Goal: Find specific page/section: Find specific page/section

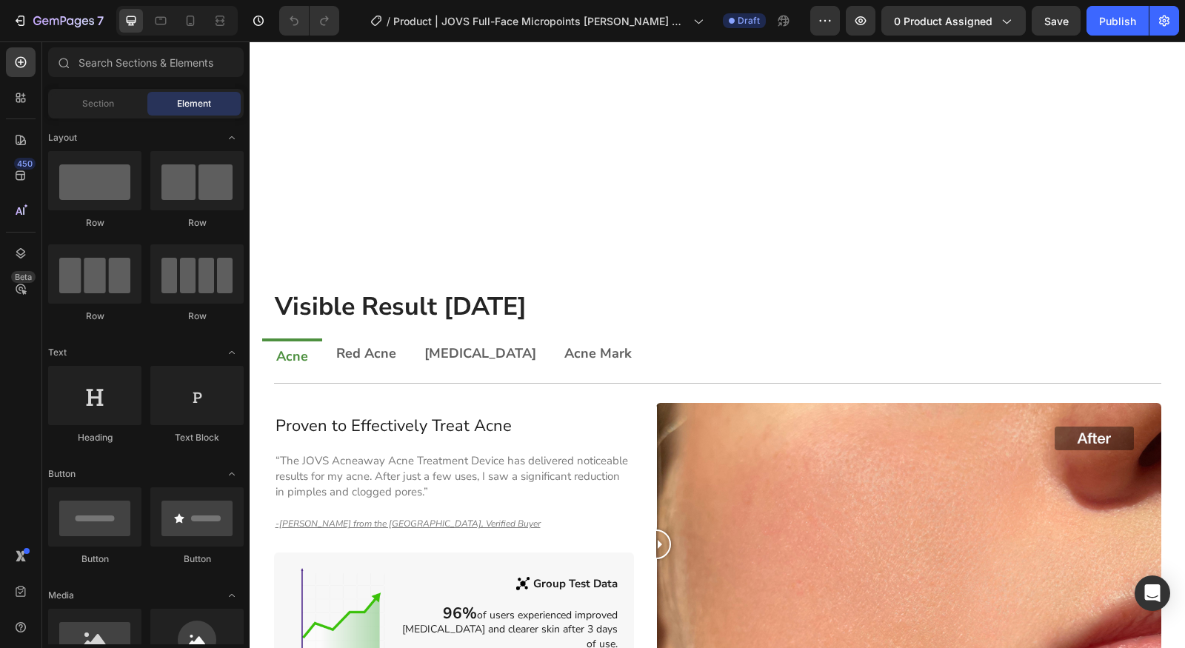
scroll to position [602, 0]
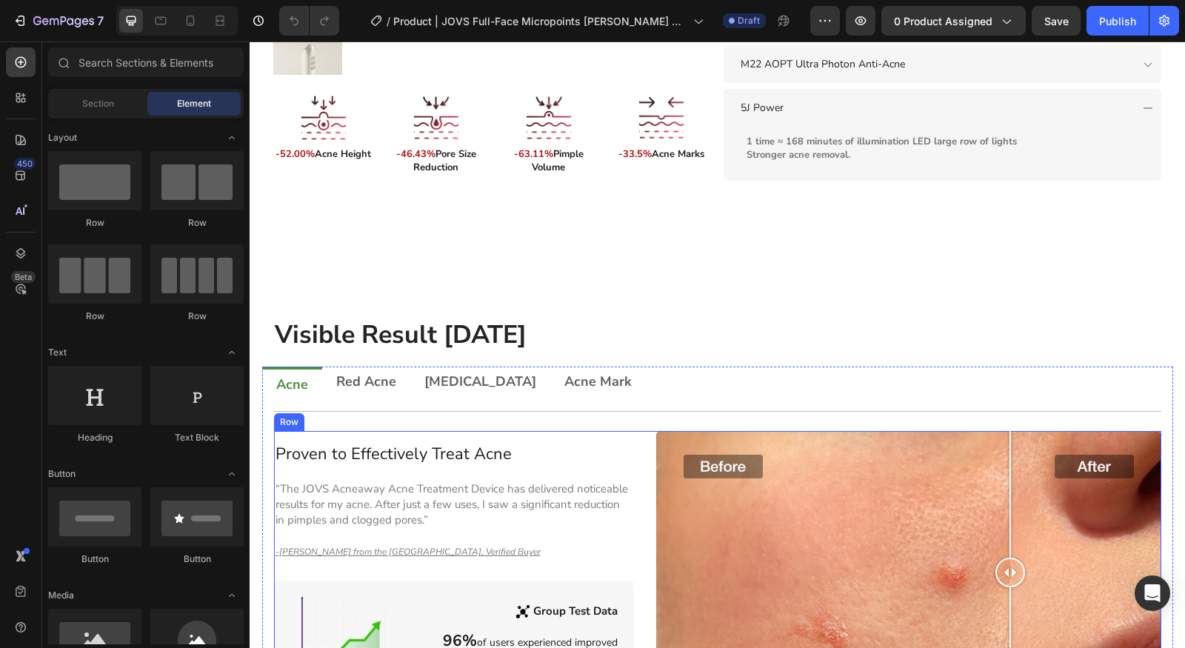
click at [593, 431] on div "Proven to Effectively Treat Acne Heading “The JOVS Acneaway Acne Treatment Devi…" at bounding box center [454, 573] width 361 height 284
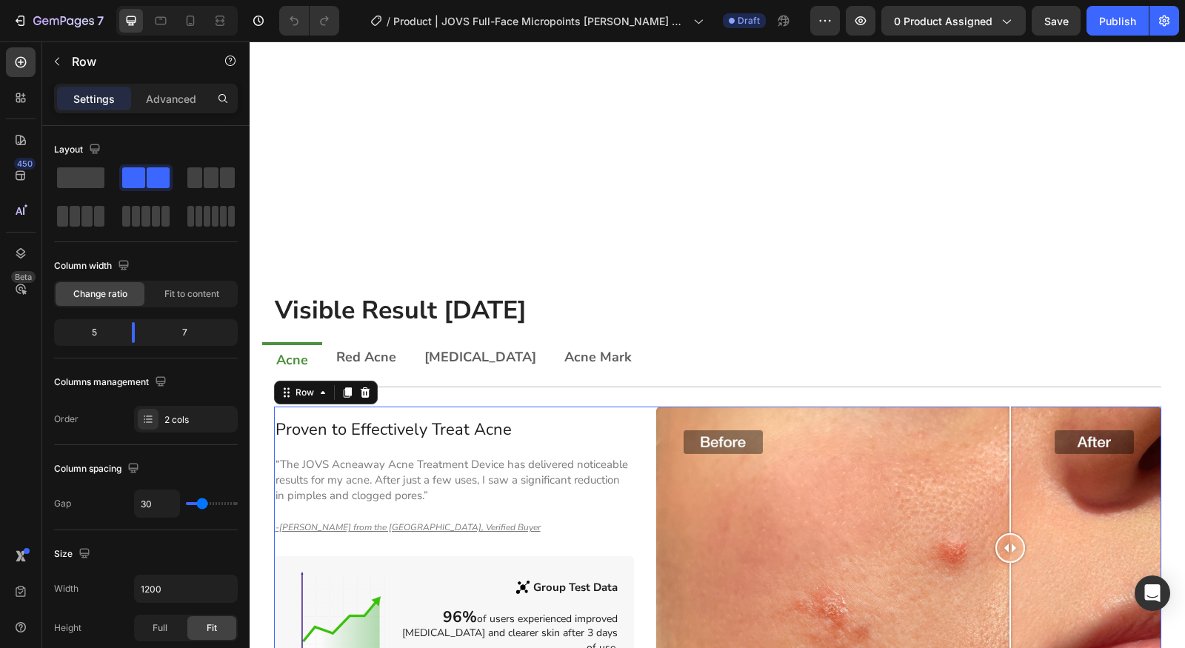
scroll to position [1041, 0]
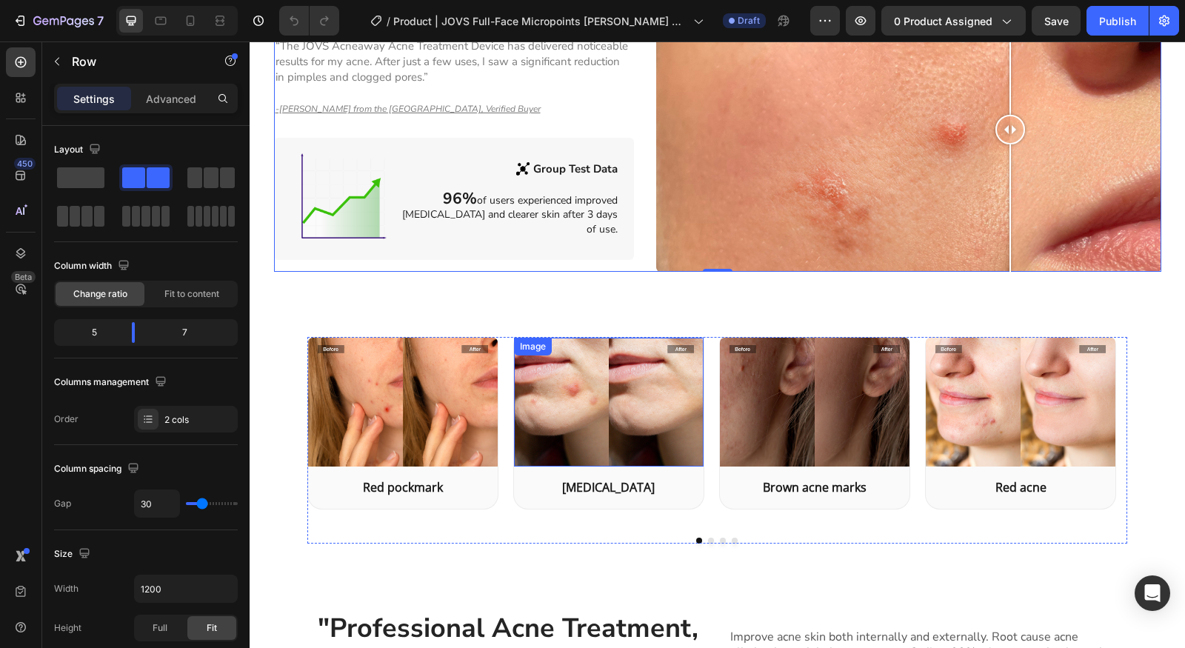
click at [456, 401] on img at bounding box center [403, 402] width 190 height 129
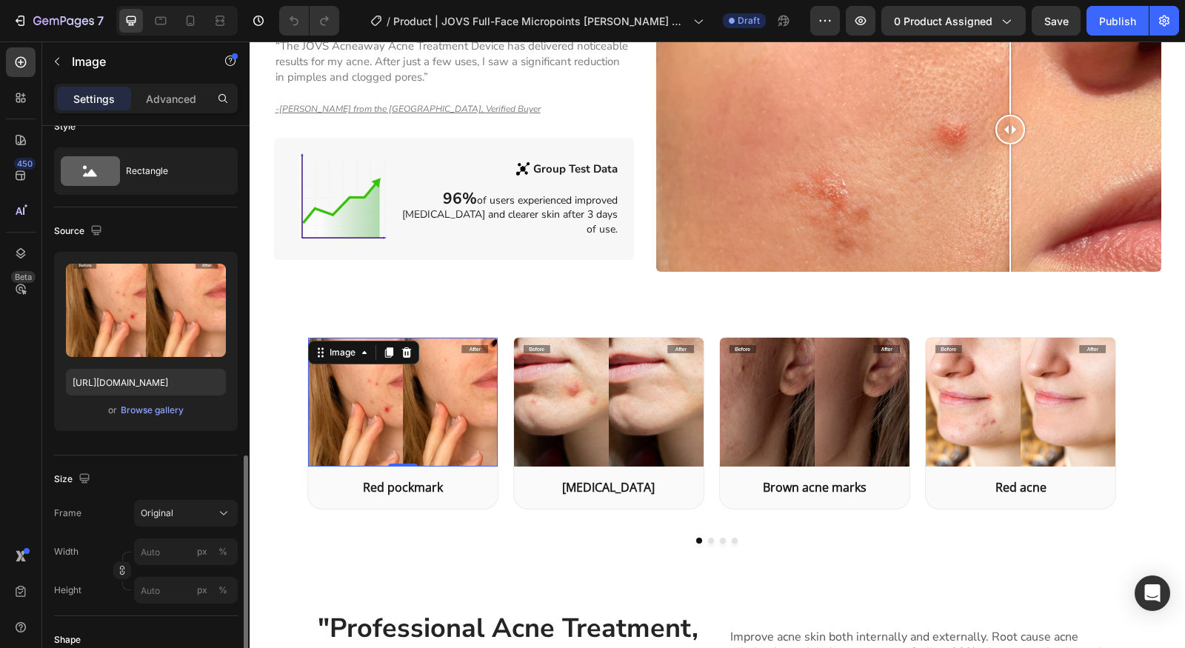
scroll to position [468, 0]
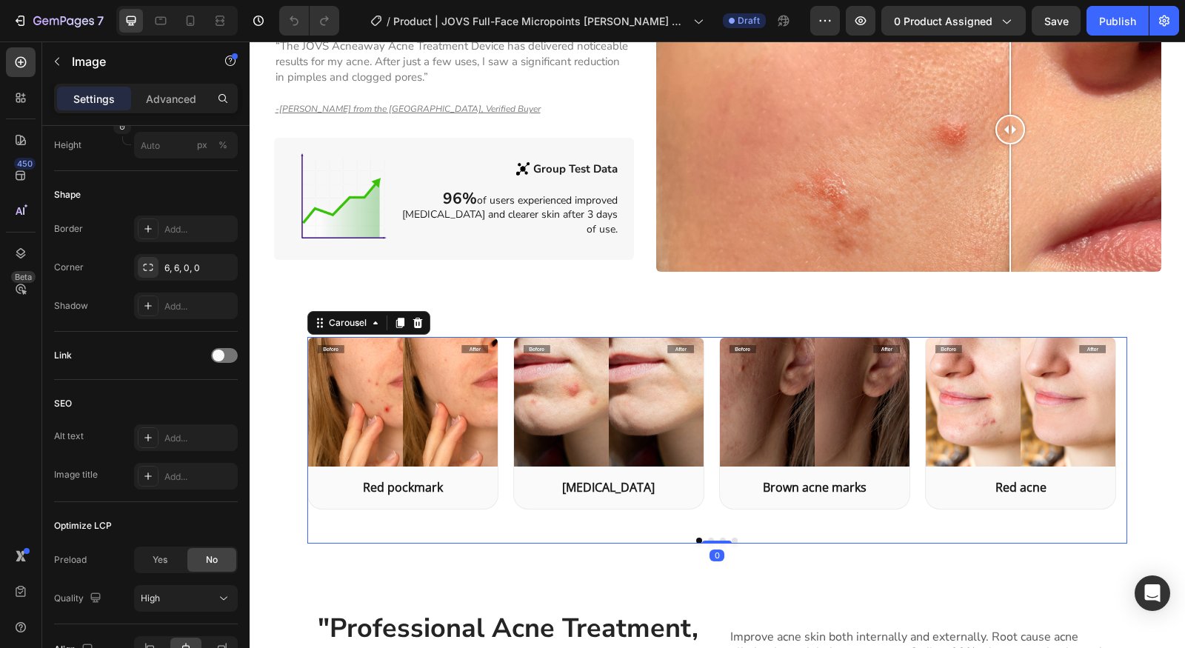
click at [703, 510] on div "Image Red pockmark Heading Row Image [MEDICAL_DATA] Heading Row Image Brown acn…" at bounding box center [717, 440] width 821 height 207
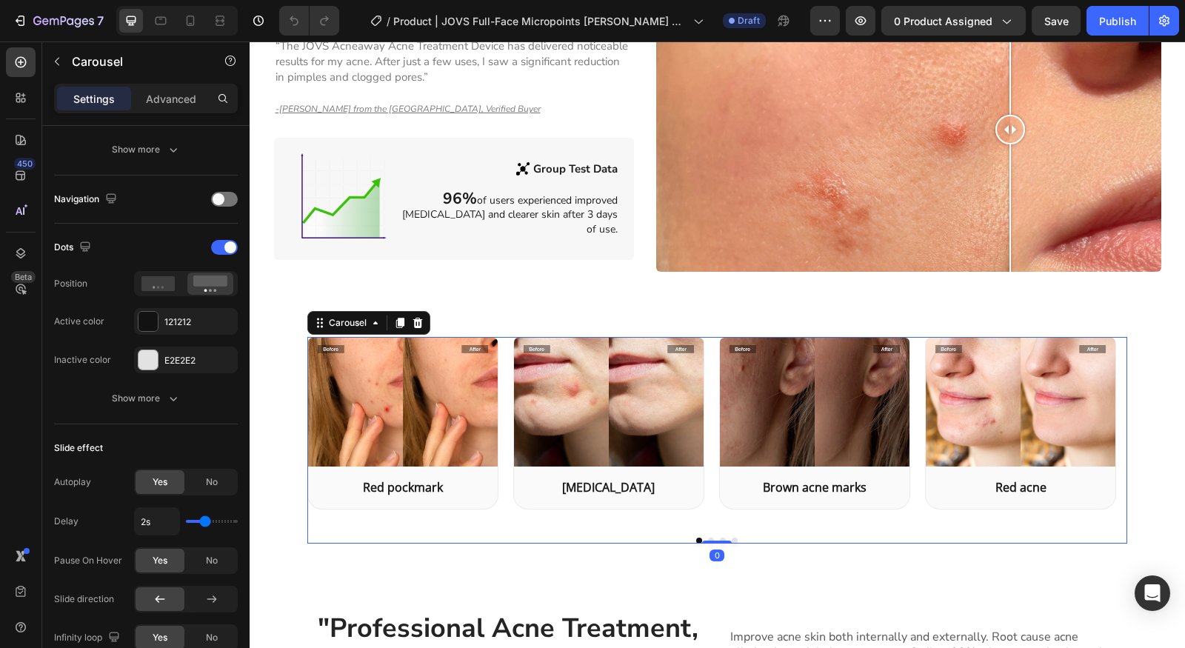
scroll to position [0, 0]
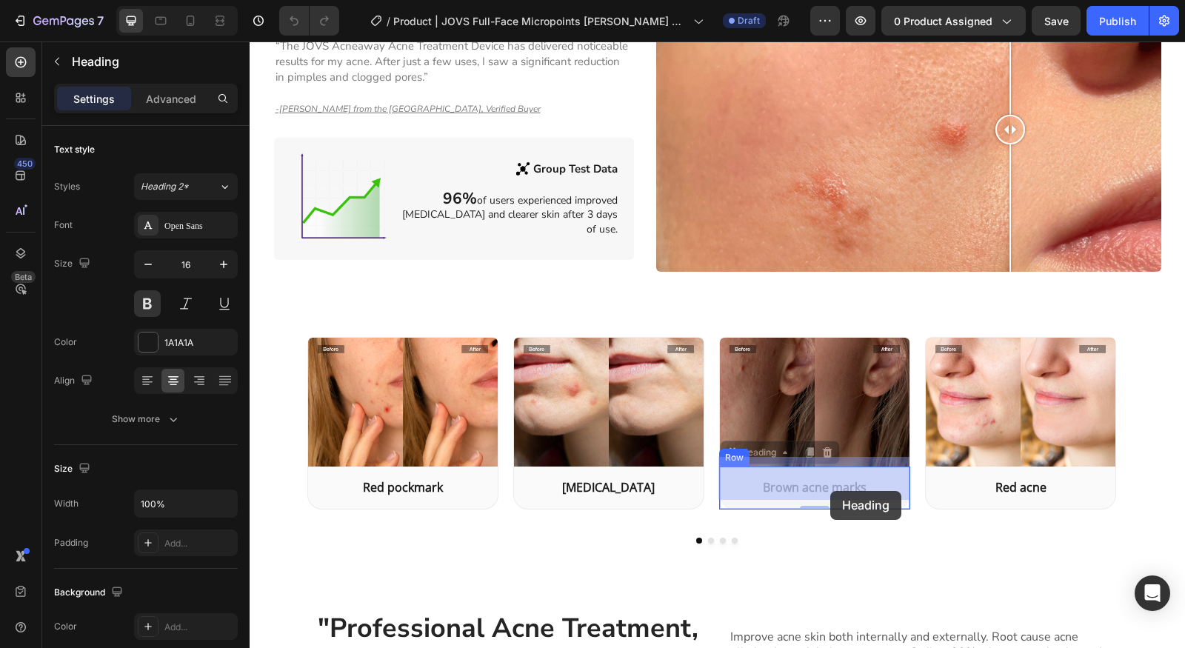
drag, startPoint x: 804, startPoint y: 495, endPoint x: 831, endPoint y: 491, distance: 27.7
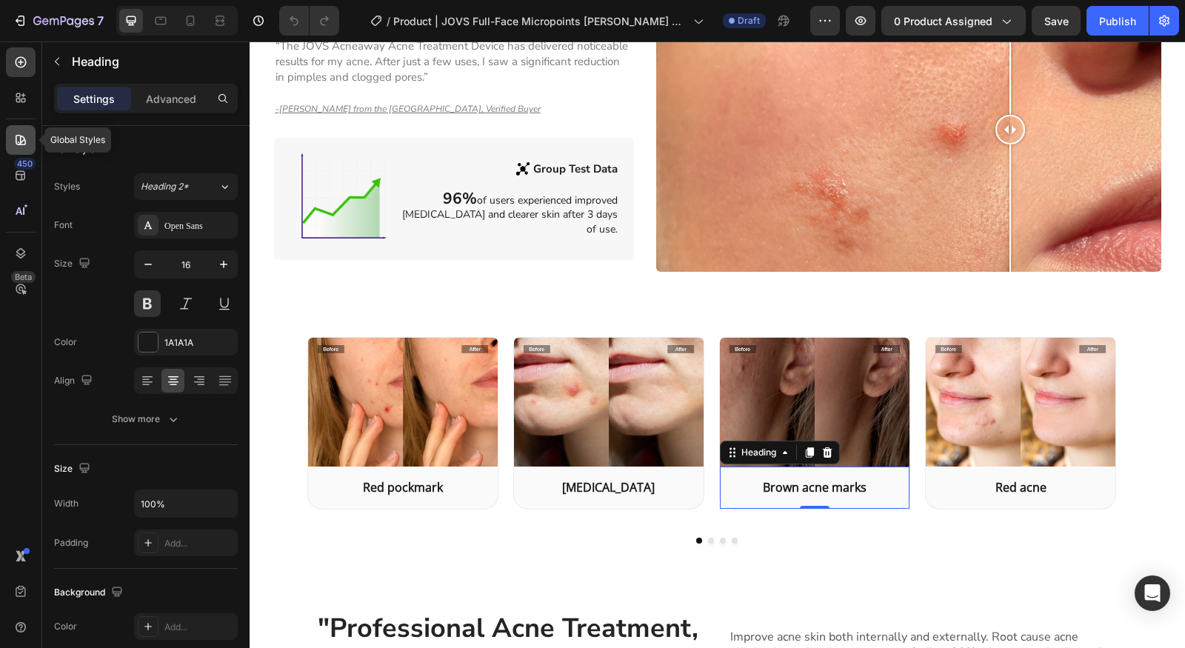
click at [17, 138] on icon at bounding box center [20, 140] width 15 height 15
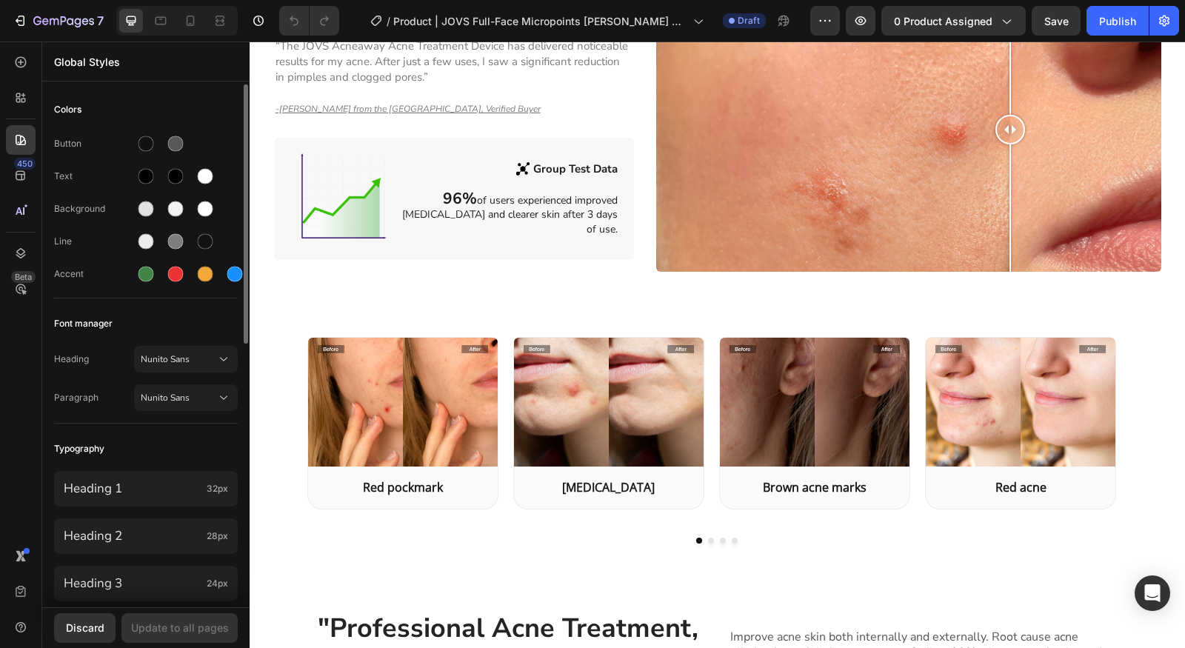
scroll to position [42, 0]
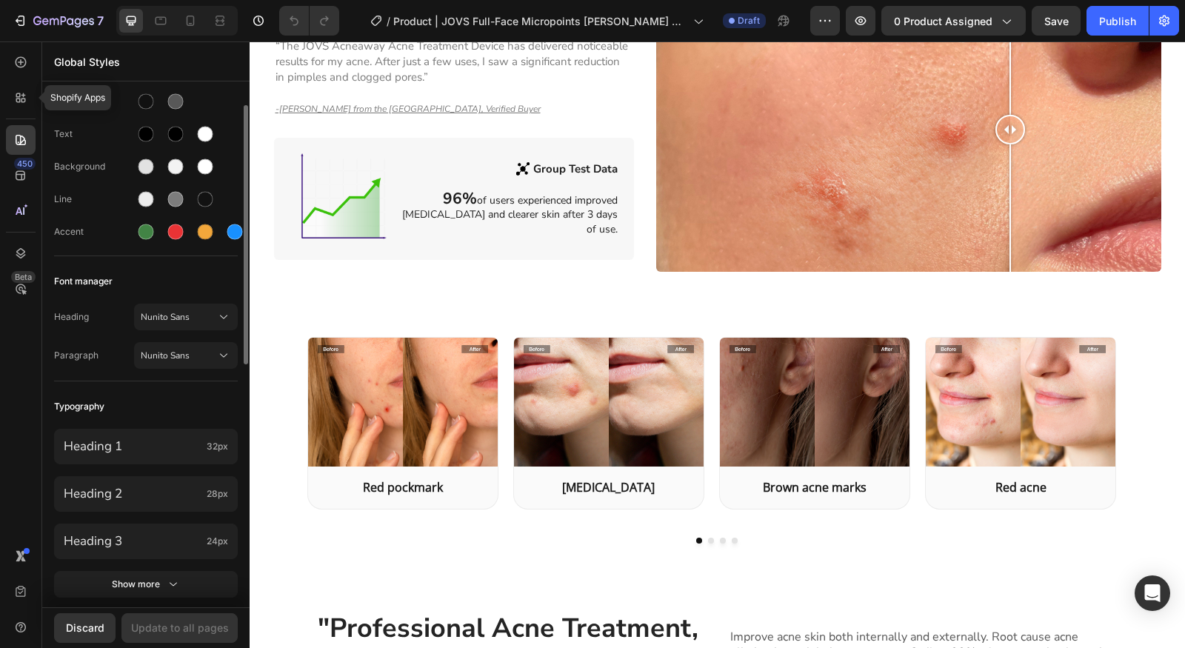
click at [16, 113] on div "Shopify Apps 450 Beta" at bounding box center [21, 294] width 30 height 494
click at [30, 97] on div at bounding box center [21, 98] width 30 height 30
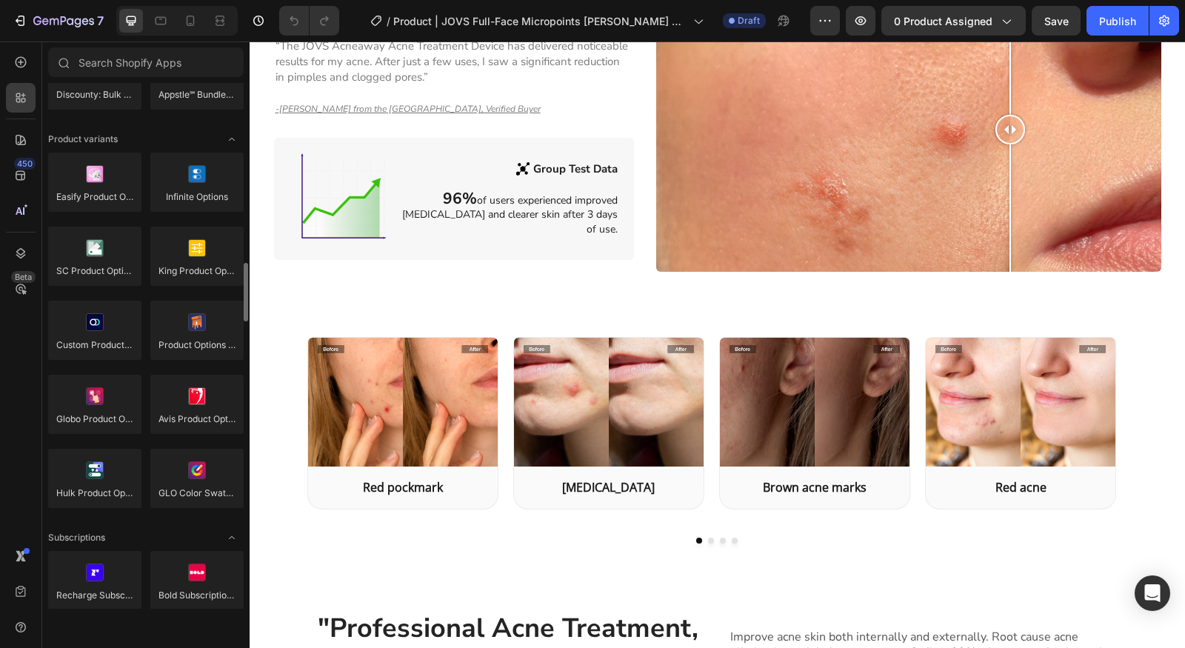
scroll to position [2043, 0]
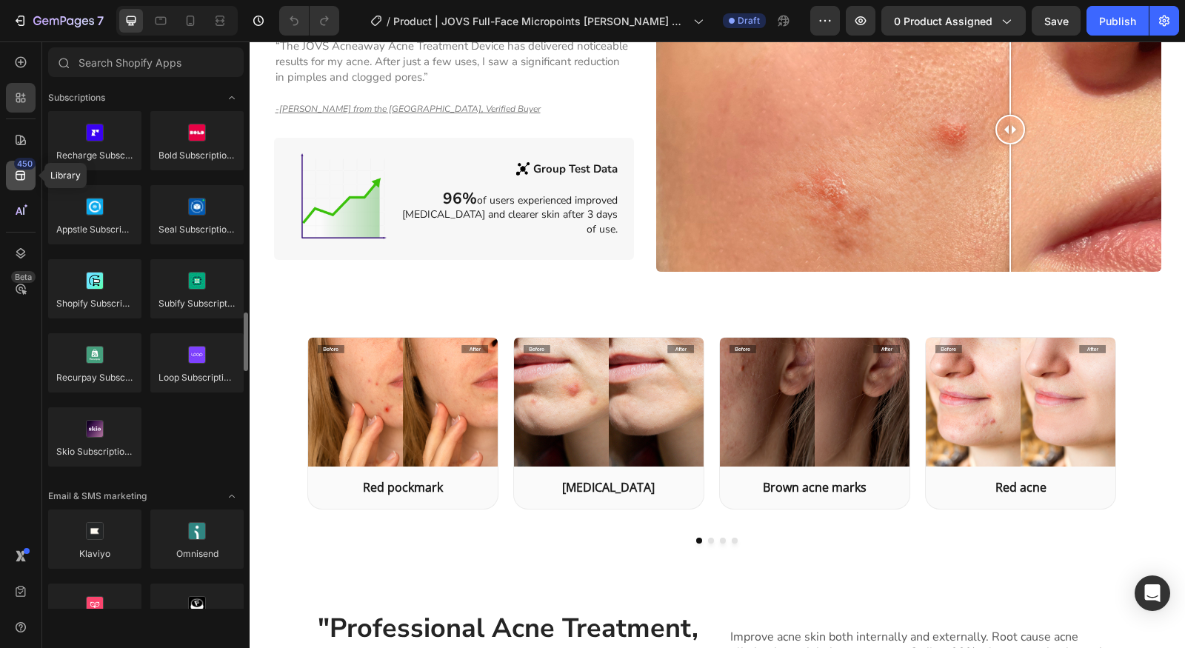
click at [21, 179] on icon at bounding box center [21, 176] width 10 height 10
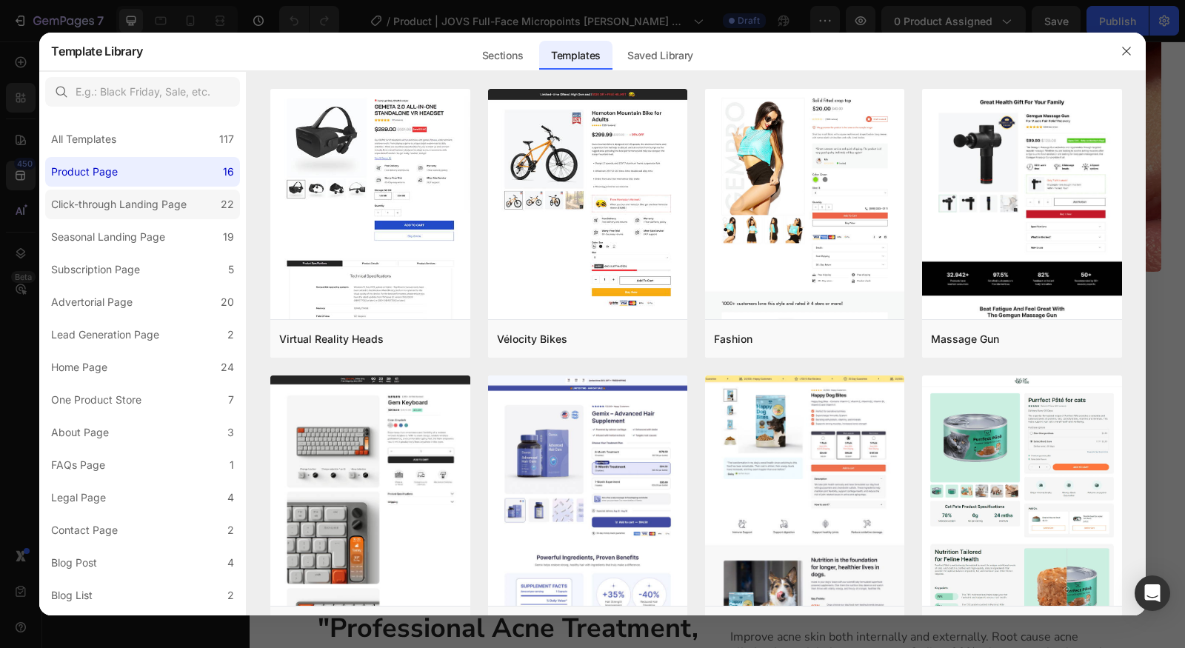
click at [130, 196] on div "Click-through Landing Page" at bounding box center [119, 205] width 136 height 18
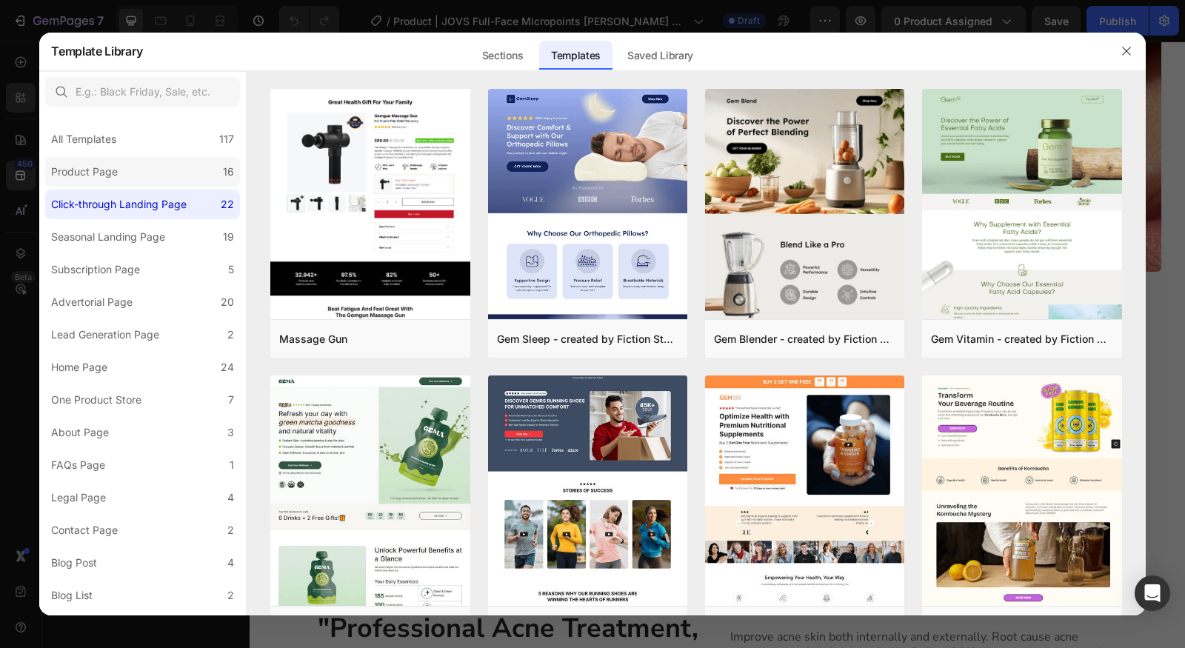
click at [136, 157] on label "Product Page 16" at bounding box center [142, 172] width 195 height 30
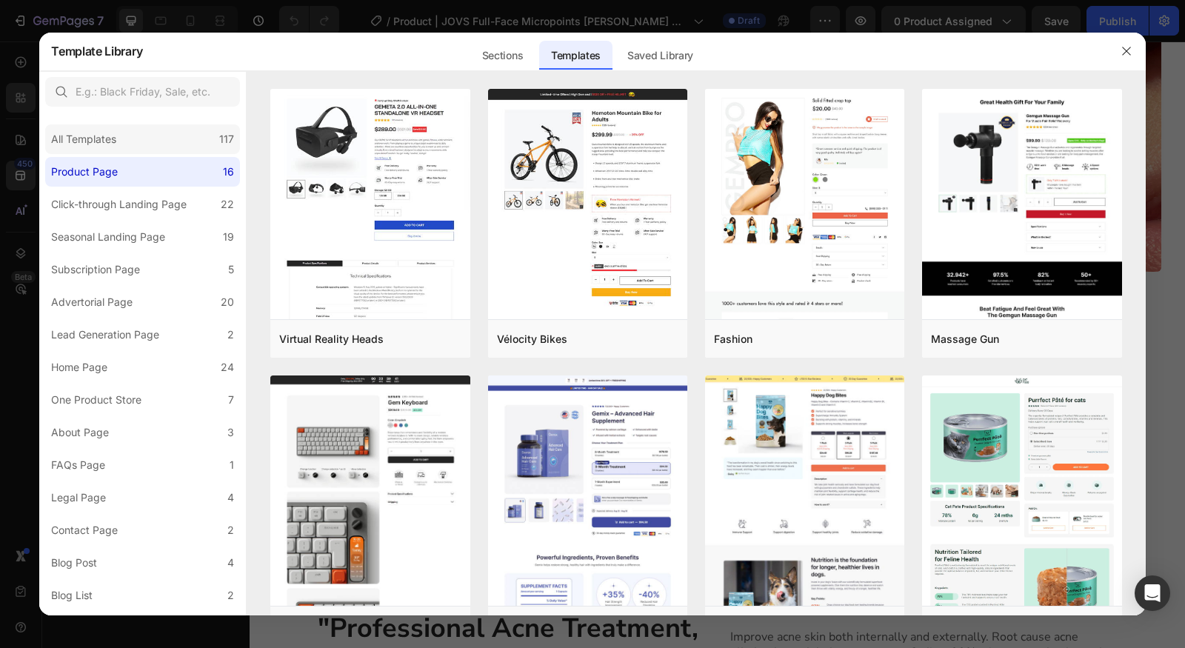
click at [138, 143] on div "All Templates 117" at bounding box center [142, 139] width 195 height 30
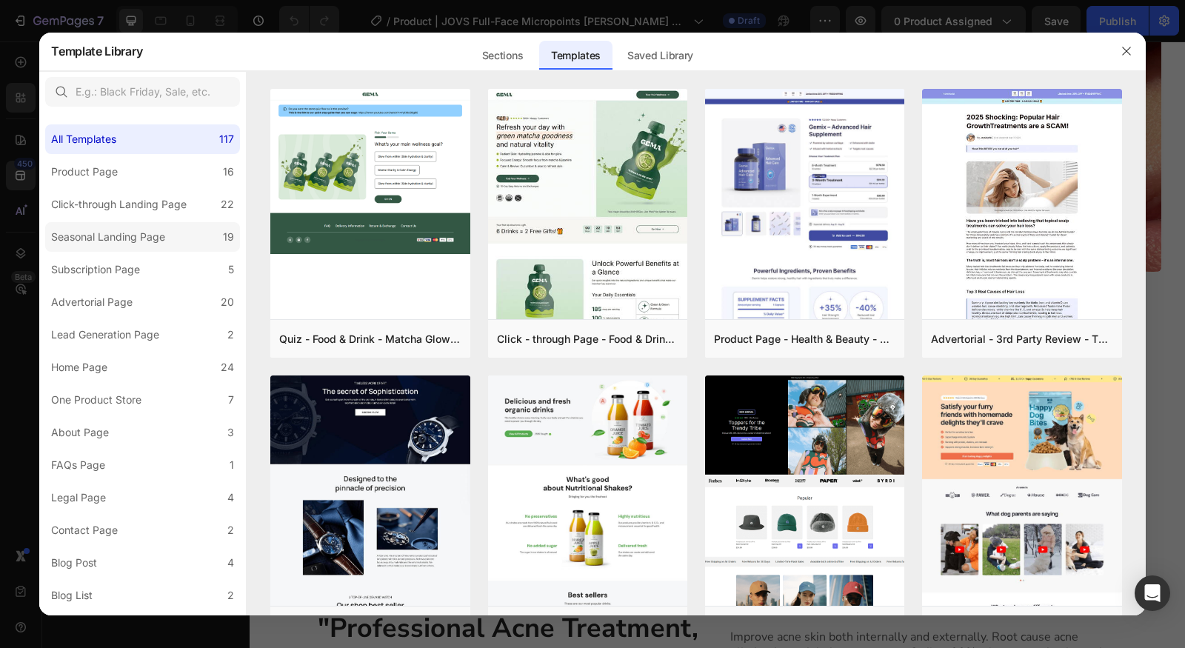
click at [138, 228] on div "Seasonal Landing Page" at bounding box center [108, 237] width 114 height 18
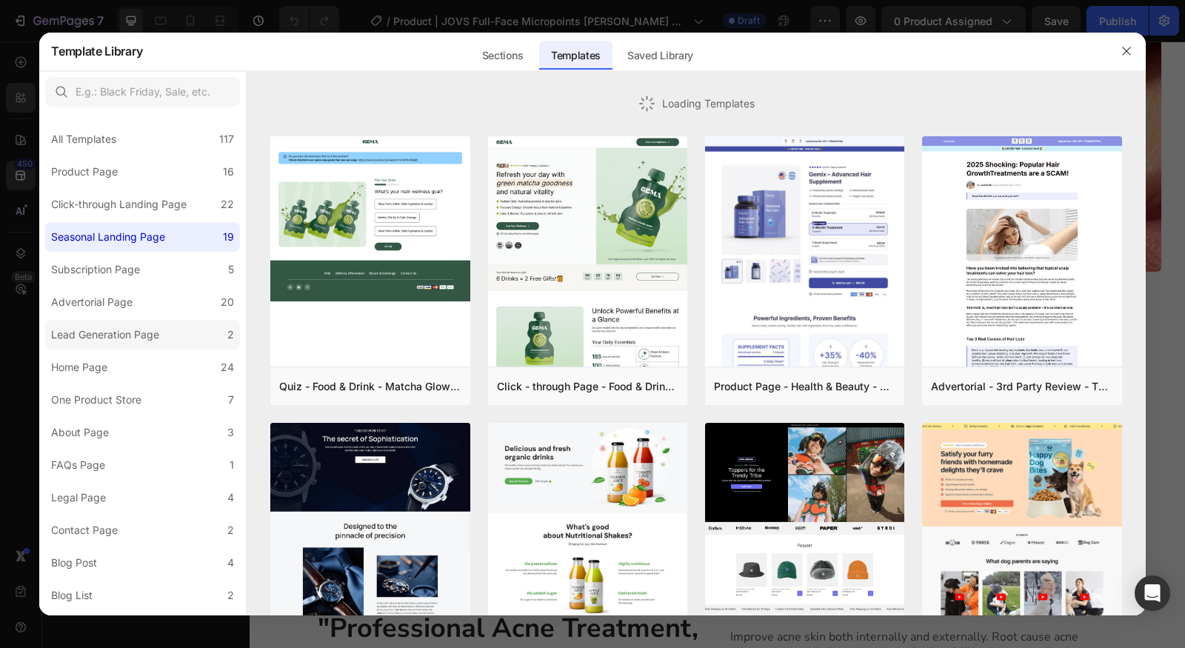
click at [125, 320] on label "Lead Generation Page 2" at bounding box center [142, 335] width 195 height 30
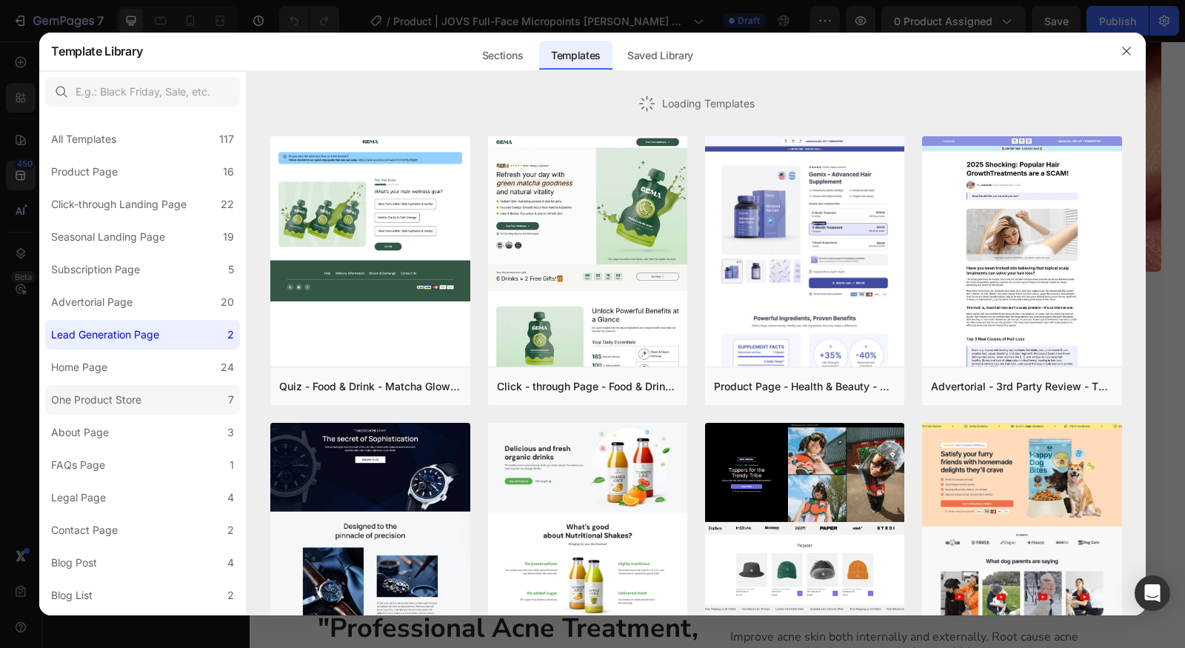
click at [144, 385] on label "One Product Store 7" at bounding box center [142, 400] width 195 height 30
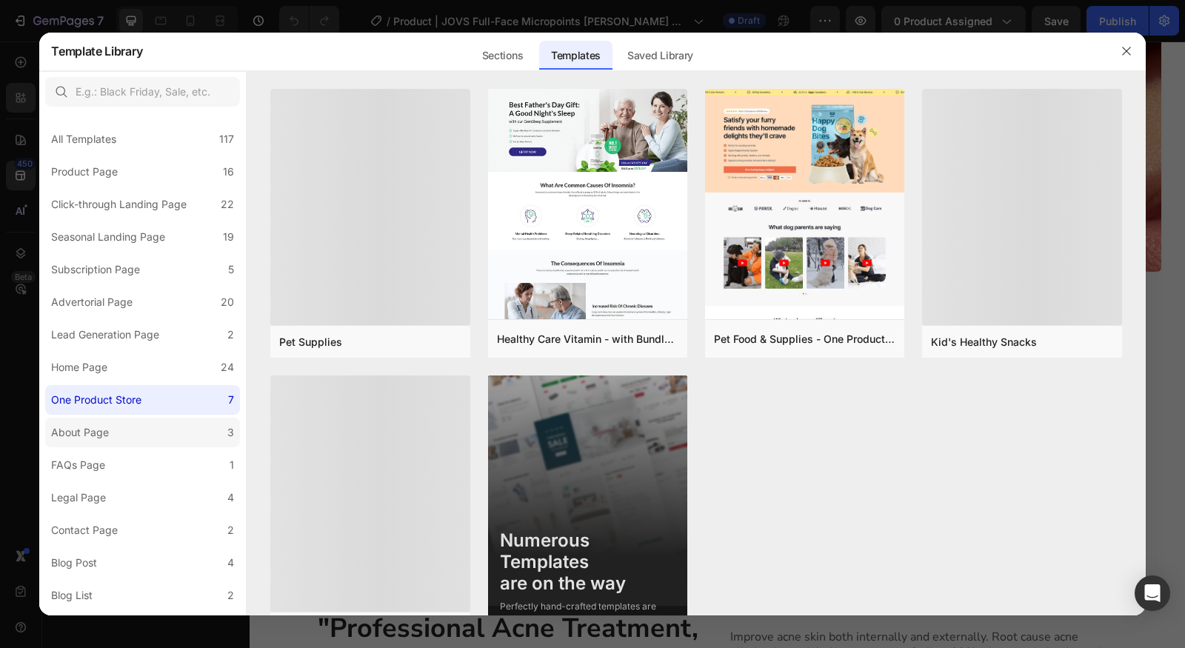
click at [129, 418] on label "About Page 3" at bounding box center [142, 433] width 195 height 30
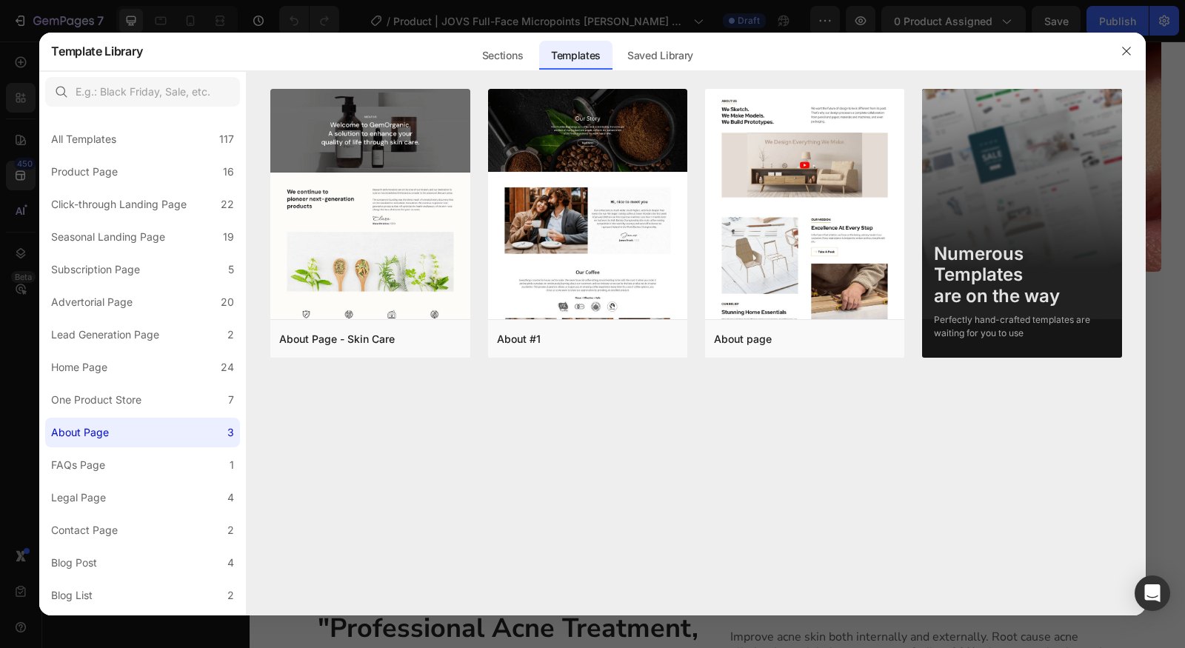
click at [147, 628] on div at bounding box center [592, 324] width 1185 height 648
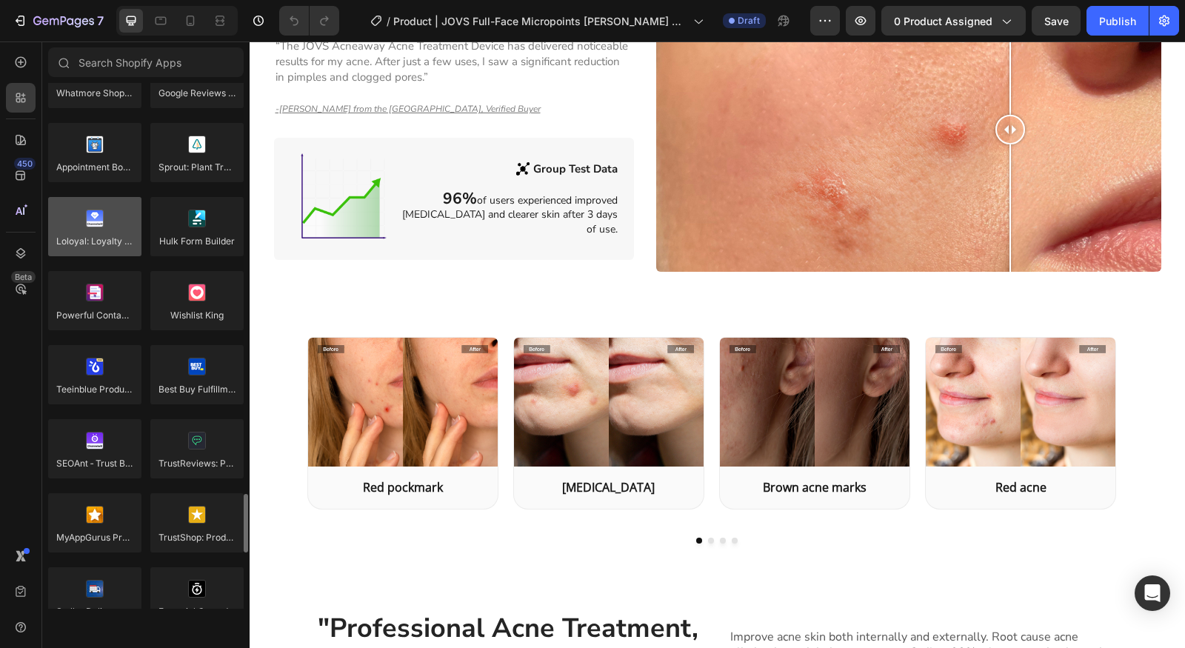
scroll to position [4156, 0]
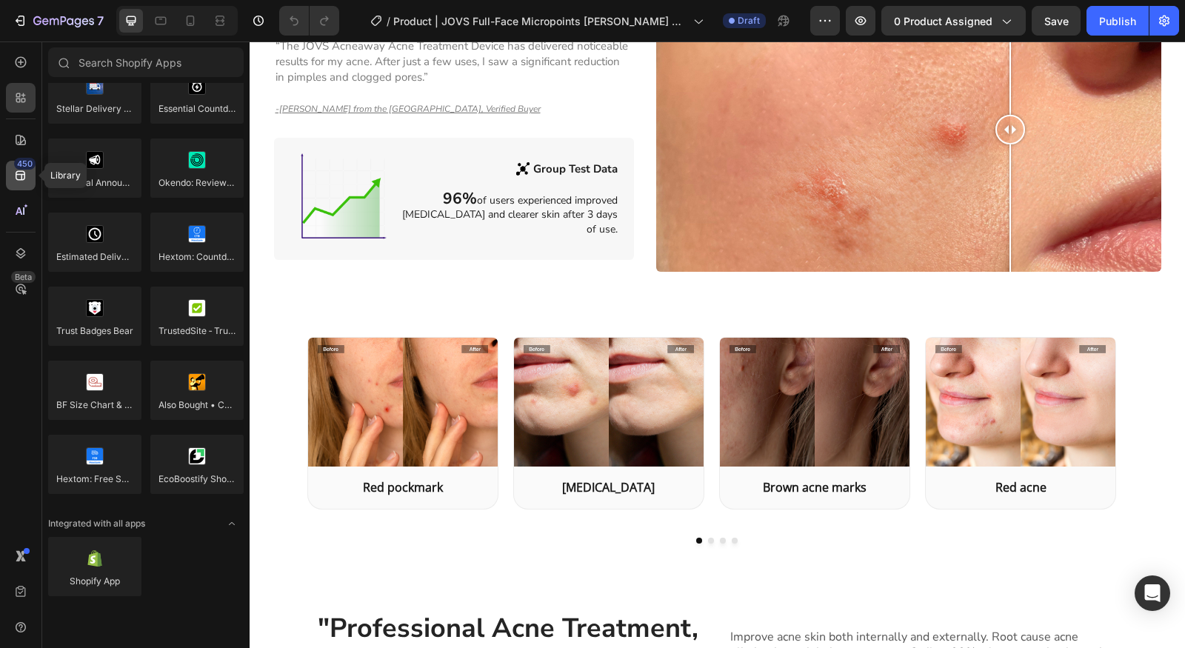
click at [25, 178] on icon at bounding box center [20, 175] width 15 height 15
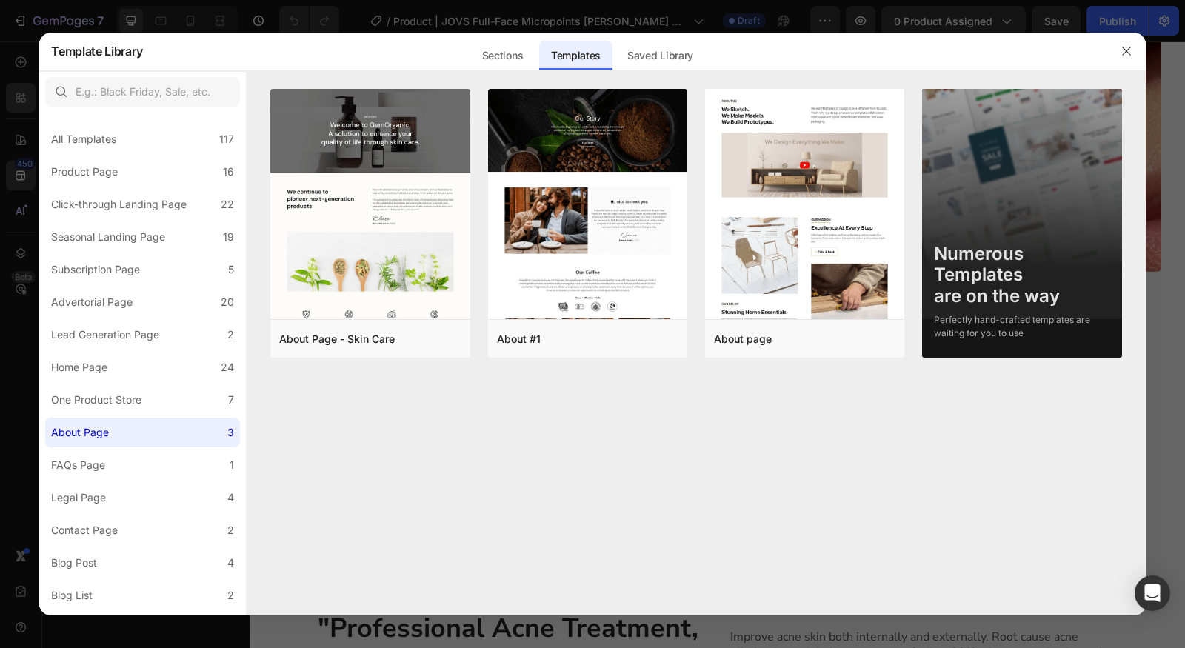
click at [25, 155] on div at bounding box center [592, 324] width 1185 height 648
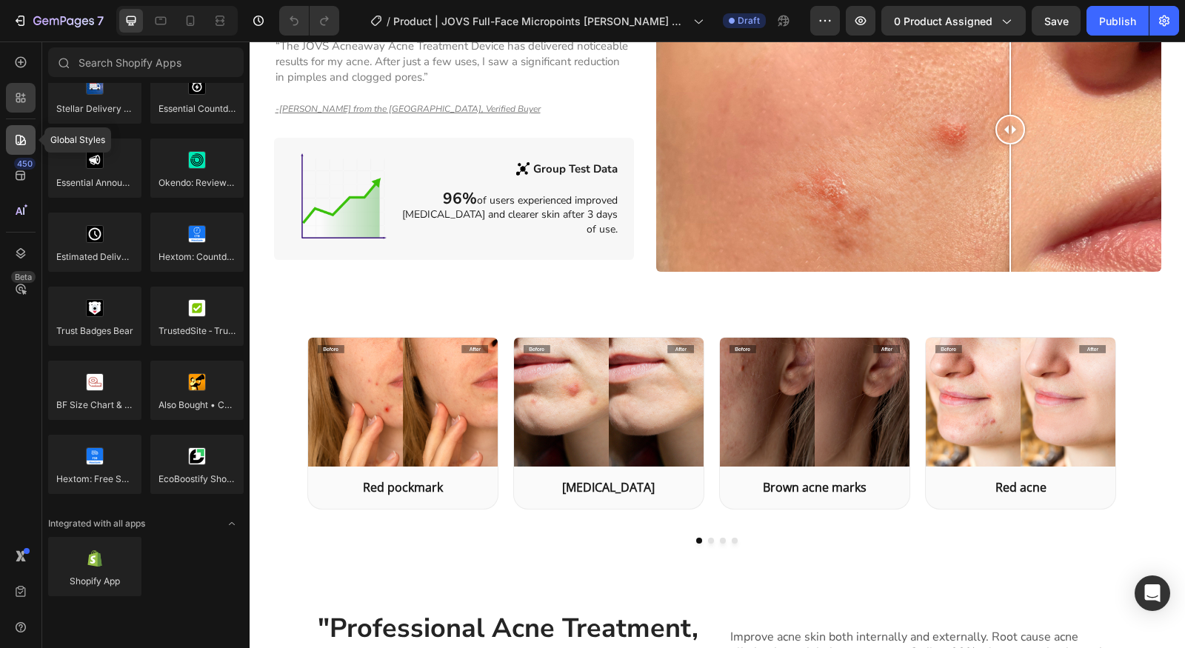
click at [20, 146] on icon at bounding box center [20, 140] width 15 height 15
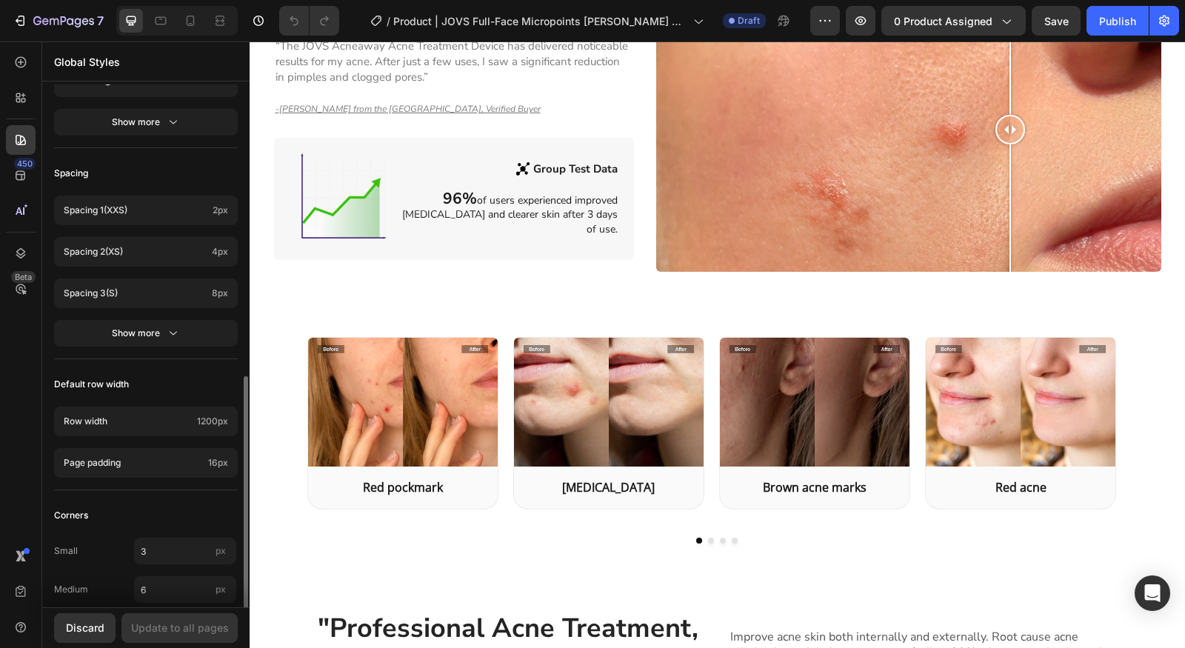
scroll to position [533, 0]
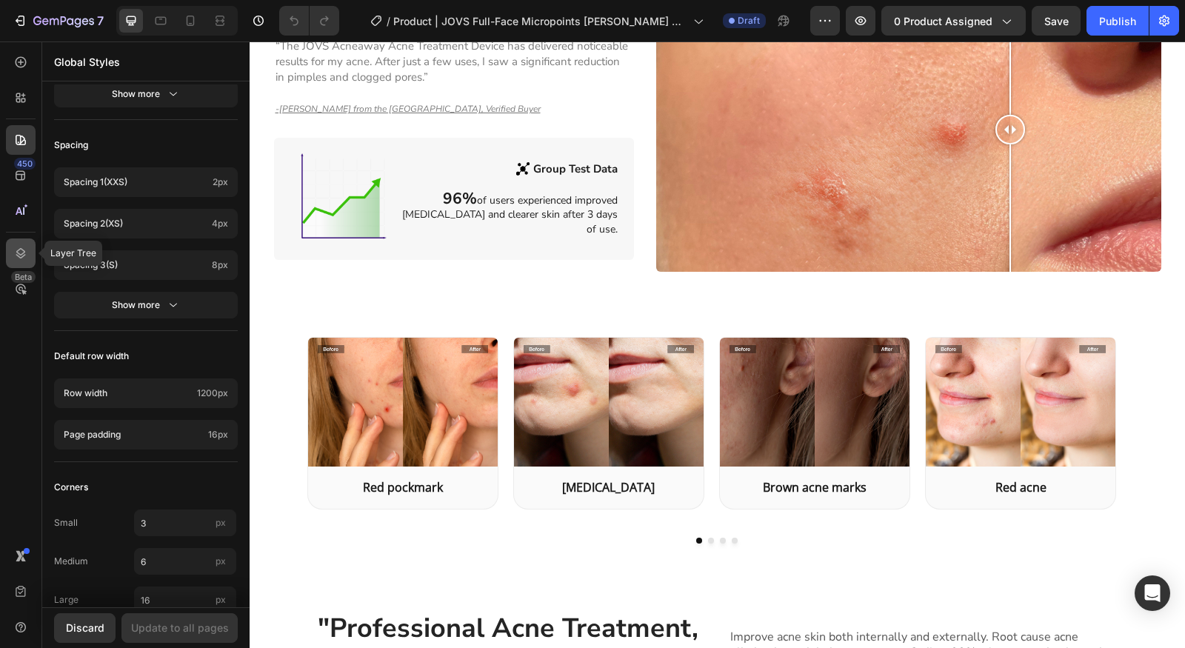
click at [17, 250] on icon at bounding box center [21, 253] width 10 height 10
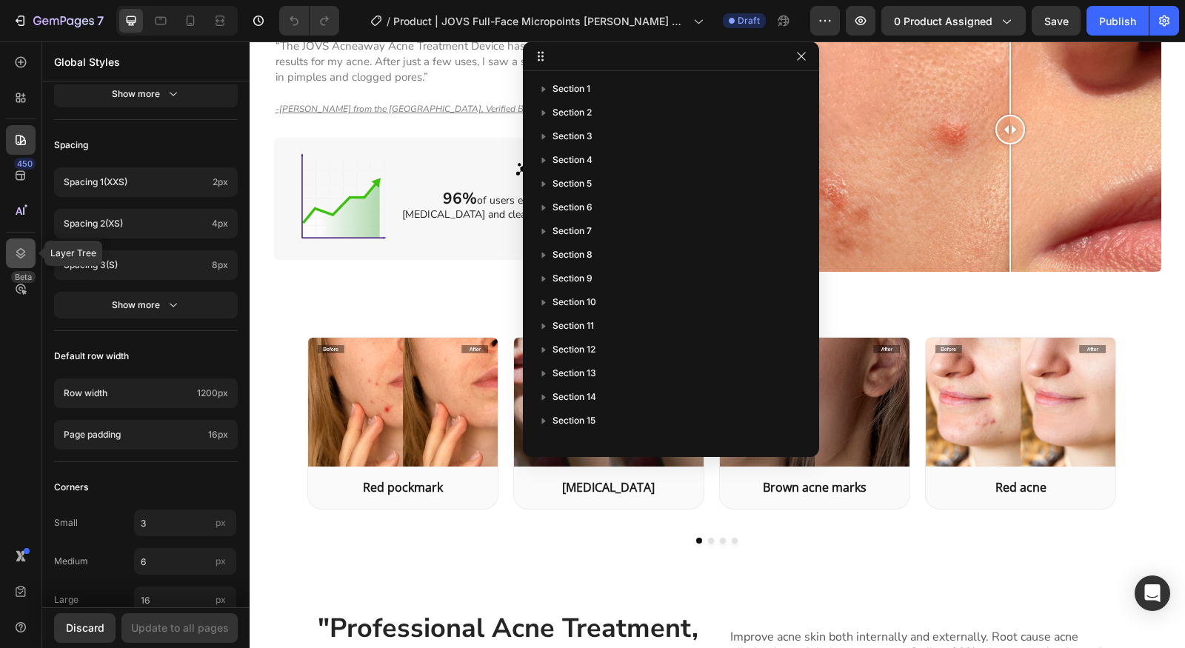
click at [17, 250] on icon at bounding box center [21, 253] width 10 height 10
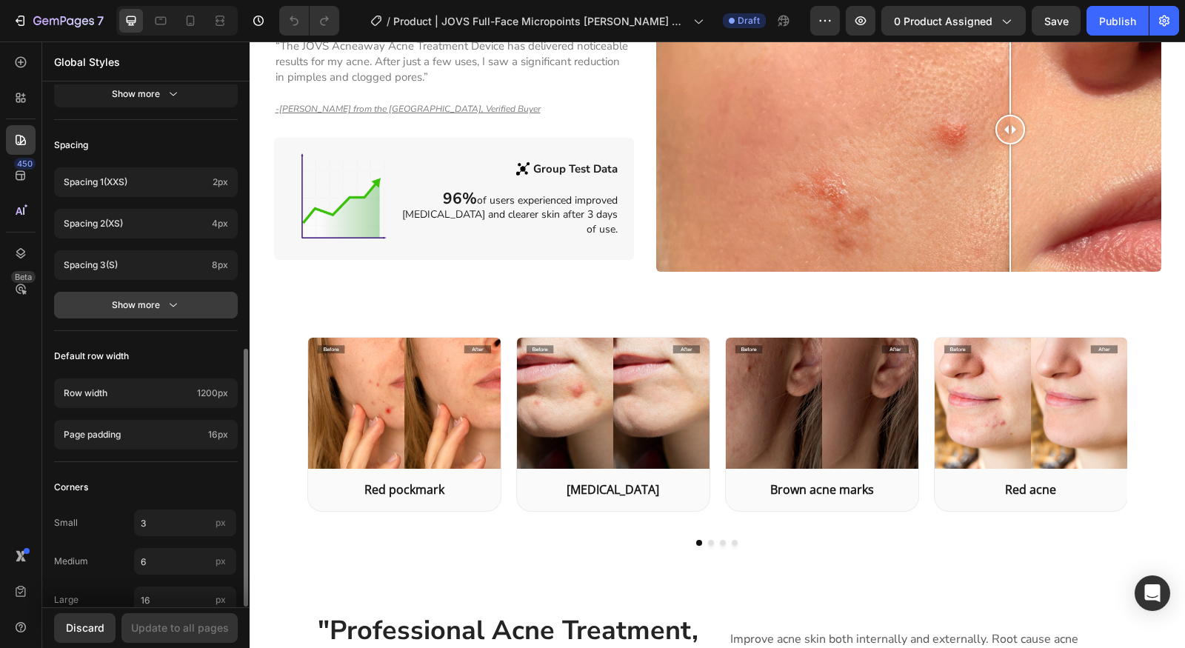
scroll to position [533, 0]
